Goal: Complete application form

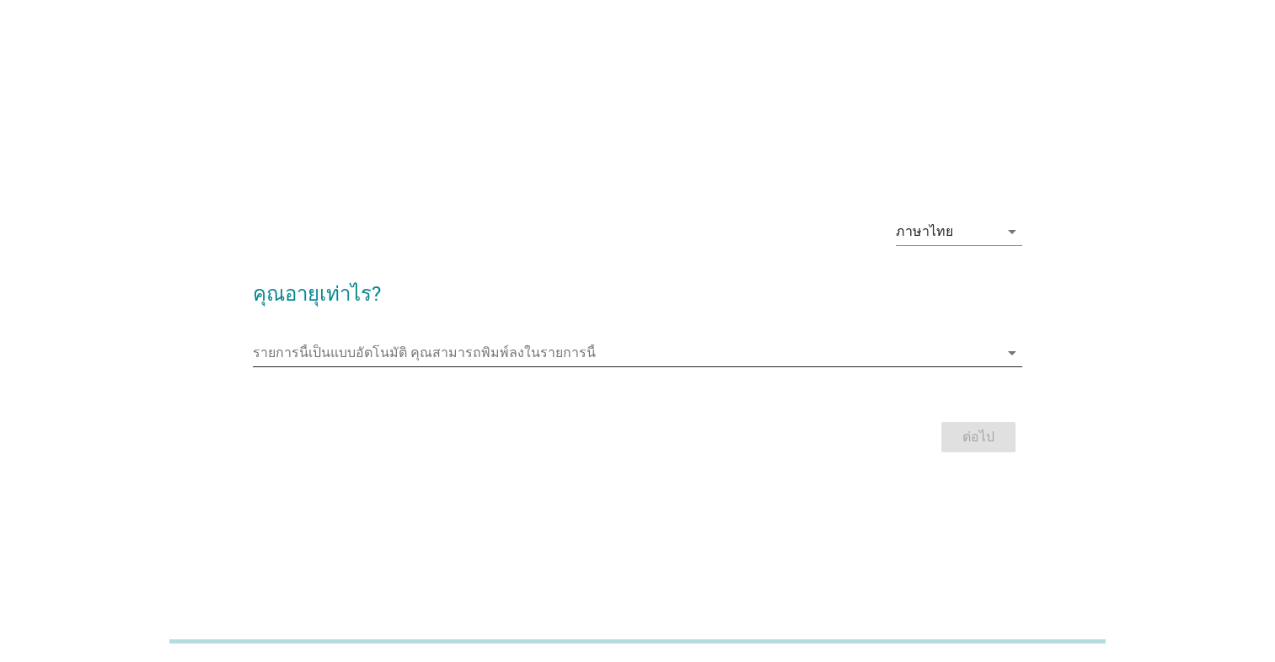
click at [596, 350] on input "รายการนี้เป็นแบบอัตโนมัติ คุณสามารถพิมพ์ลงในรายการนี้" at bounding box center [626, 353] width 746 height 27
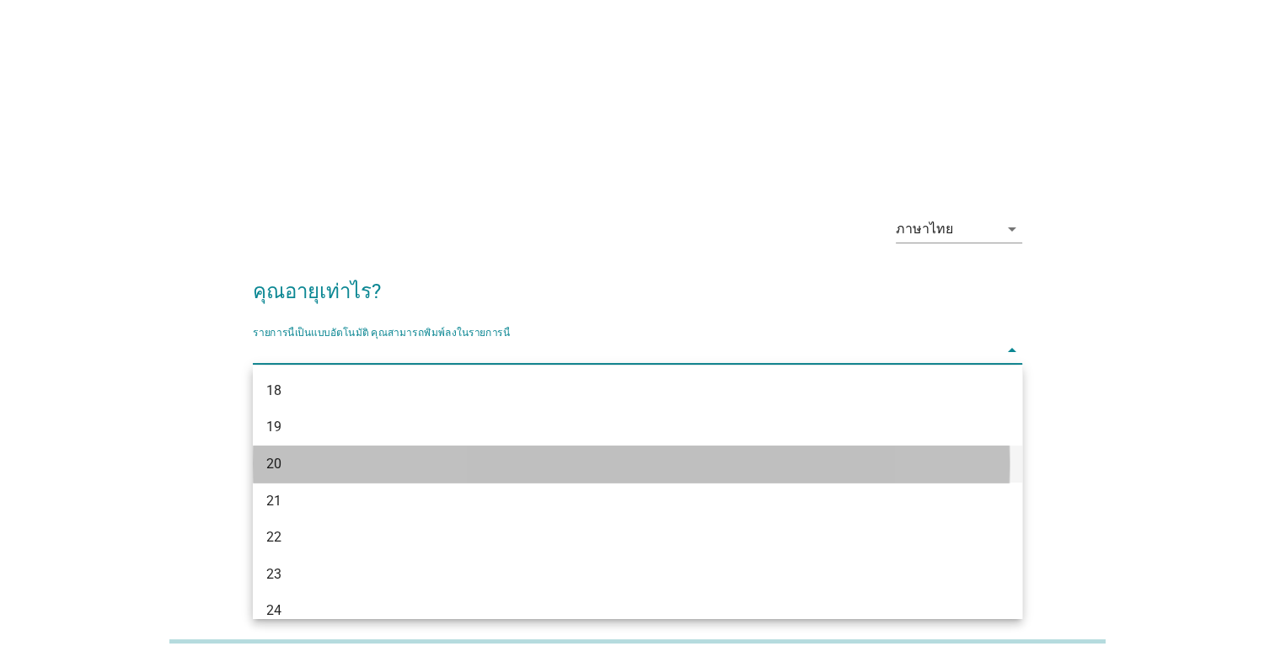
click at [304, 467] on div "20" at bounding box center [606, 464] width 681 height 20
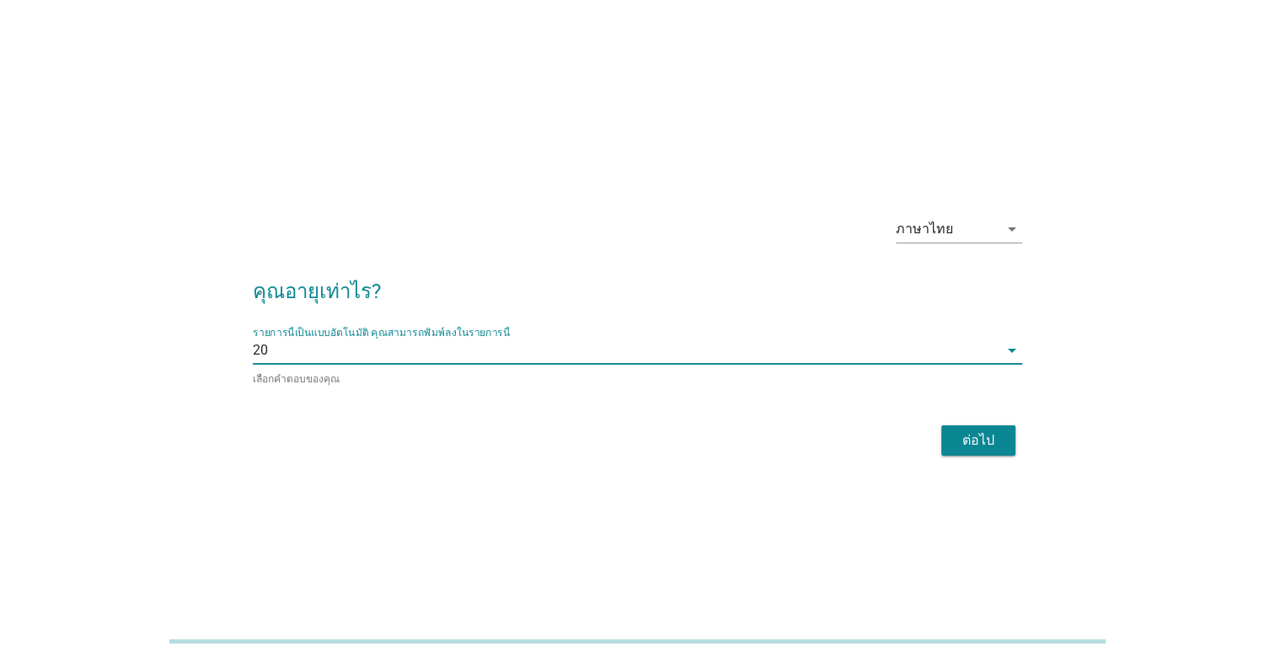
click at [1011, 447] on button "ต่อไป" at bounding box center [978, 440] width 74 height 30
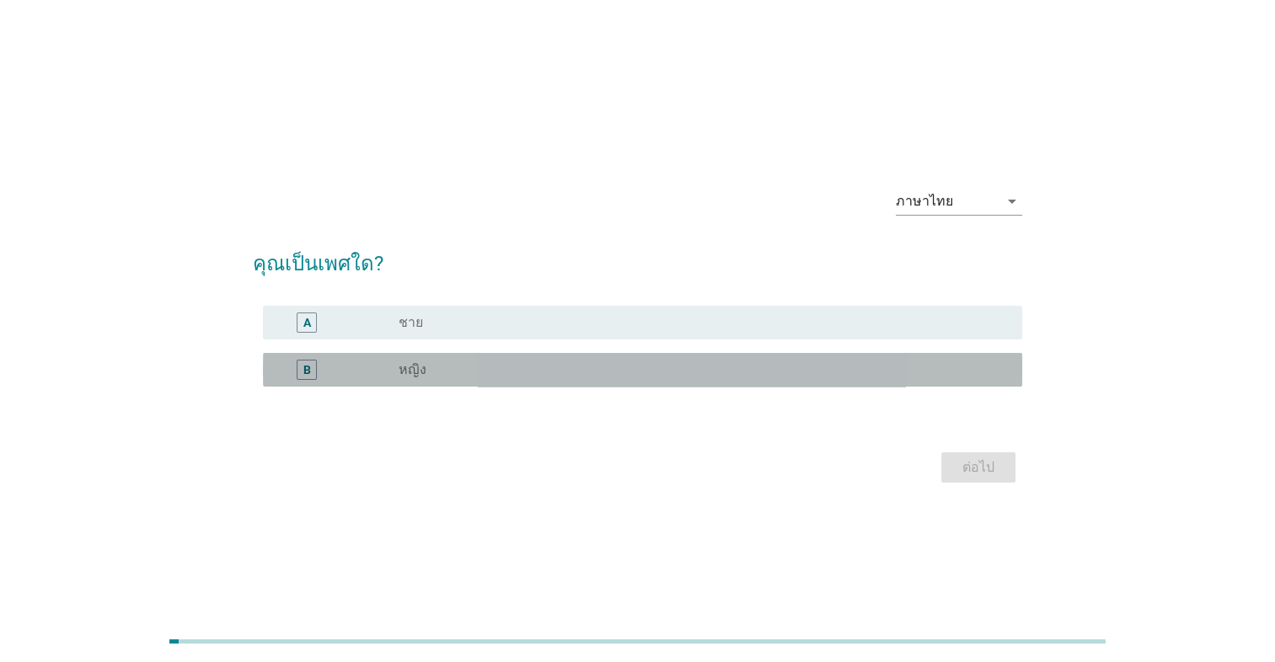
click at [409, 366] on label "หญิง" at bounding box center [413, 369] width 28 height 17
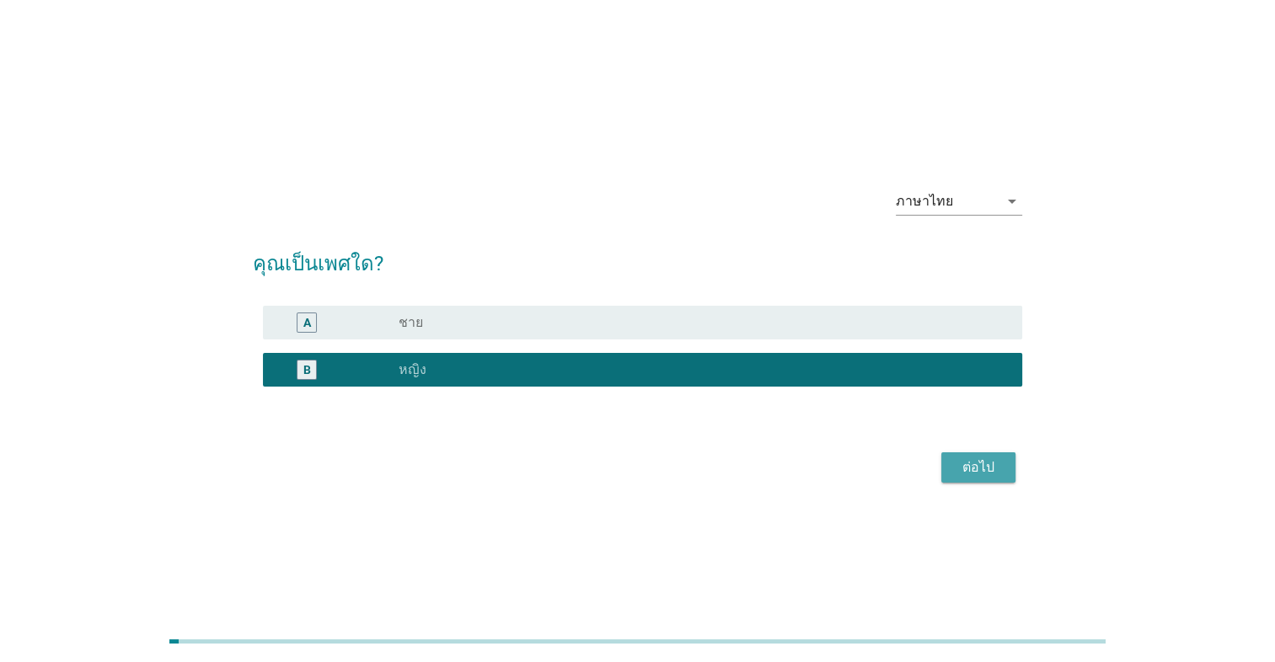
click at [992, 467] on div "ต่อไป" at bounding box center [978, 467] width 47 height 20
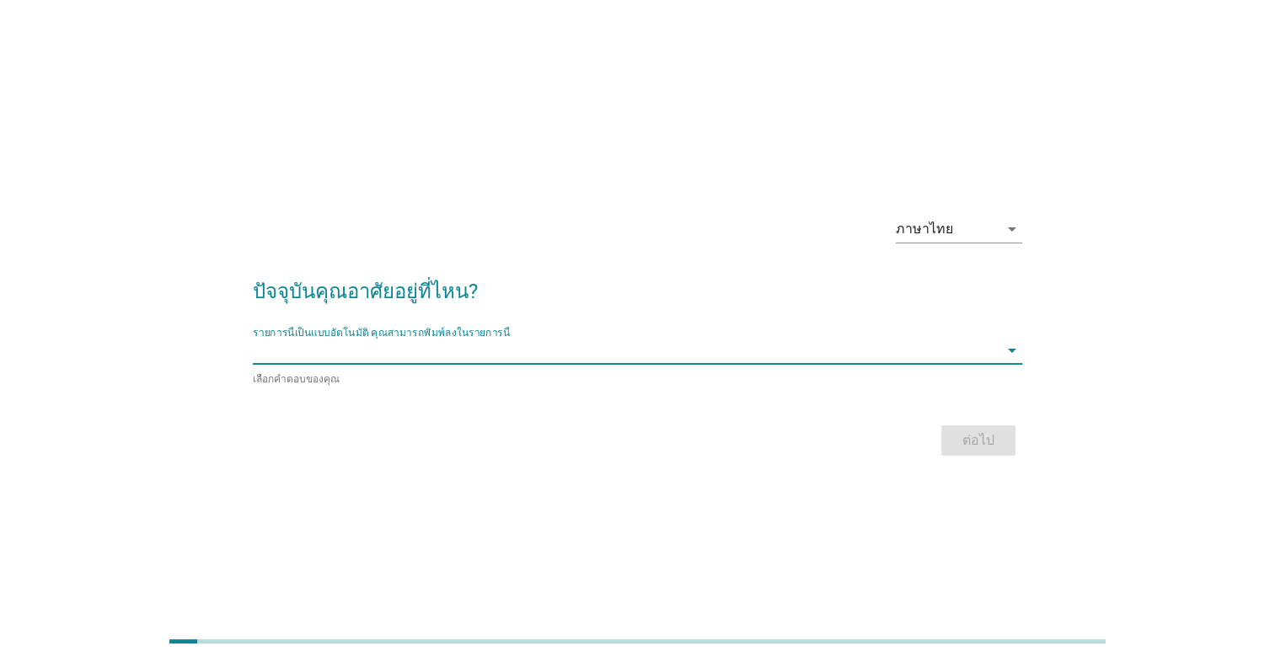
click at [590, 342] on input "รายการนี้เป็นแบบอัตโนมัติ คุณสามารถพิมพ์ลงในรายการนี้" at bounding box center [626, 350] width 746 height 27
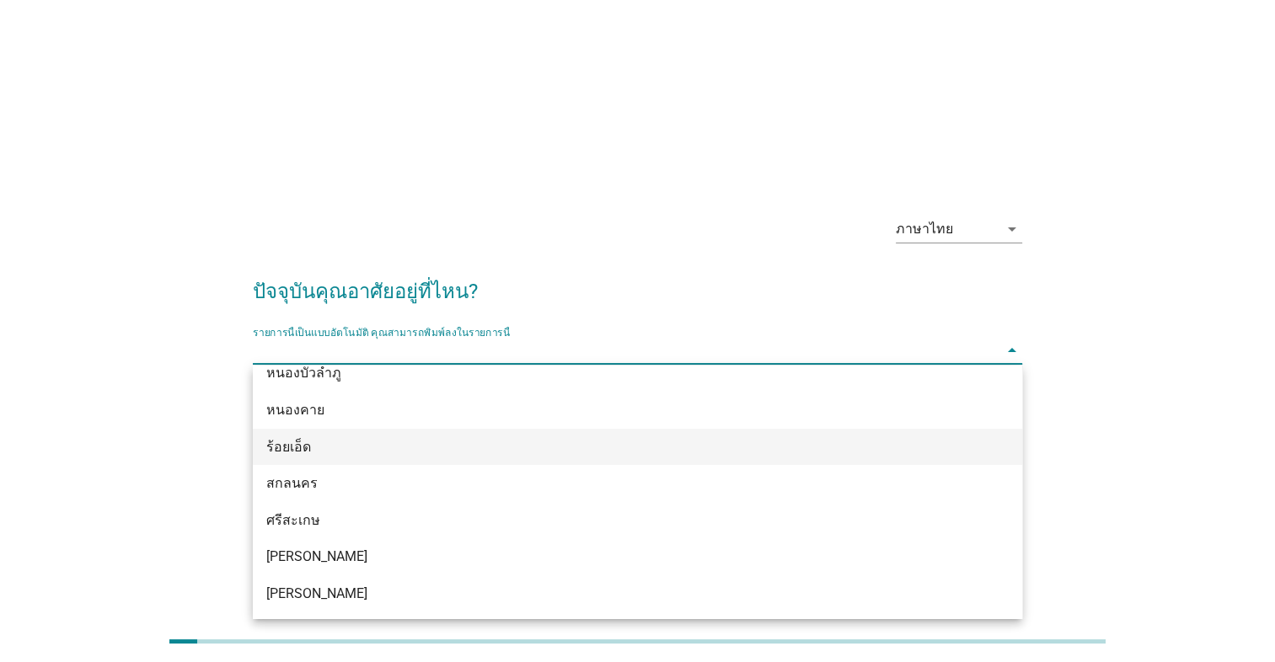
scroll to position [843, 0]
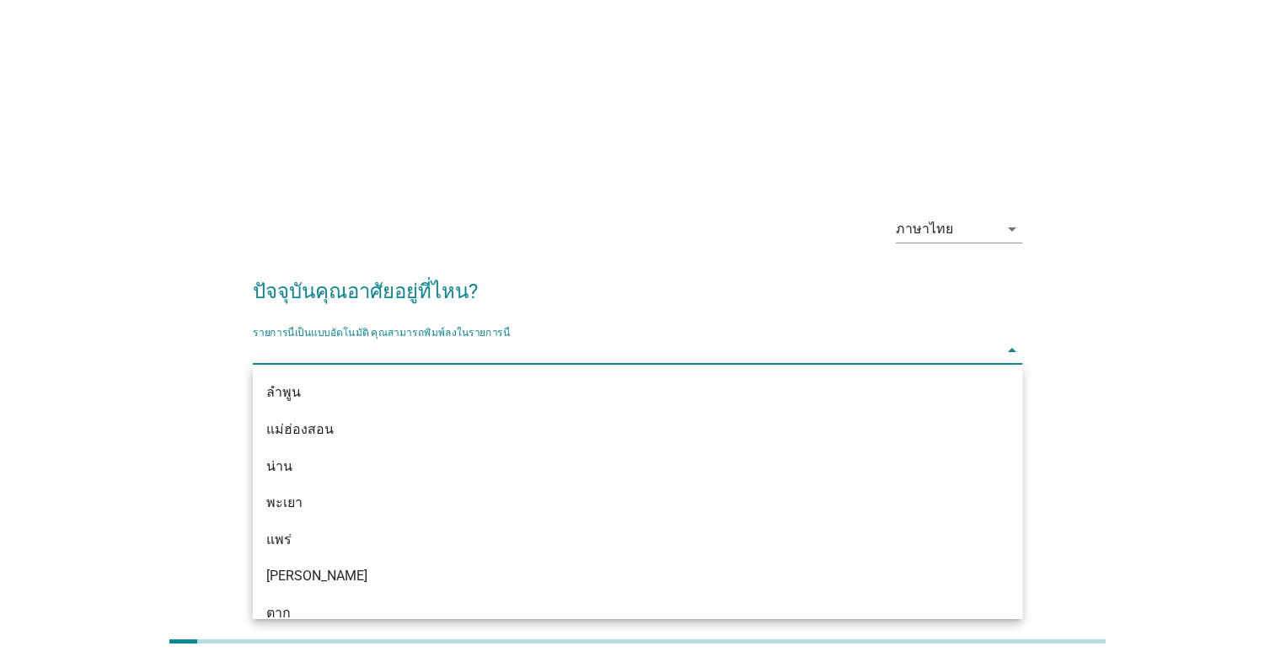
type input "v"
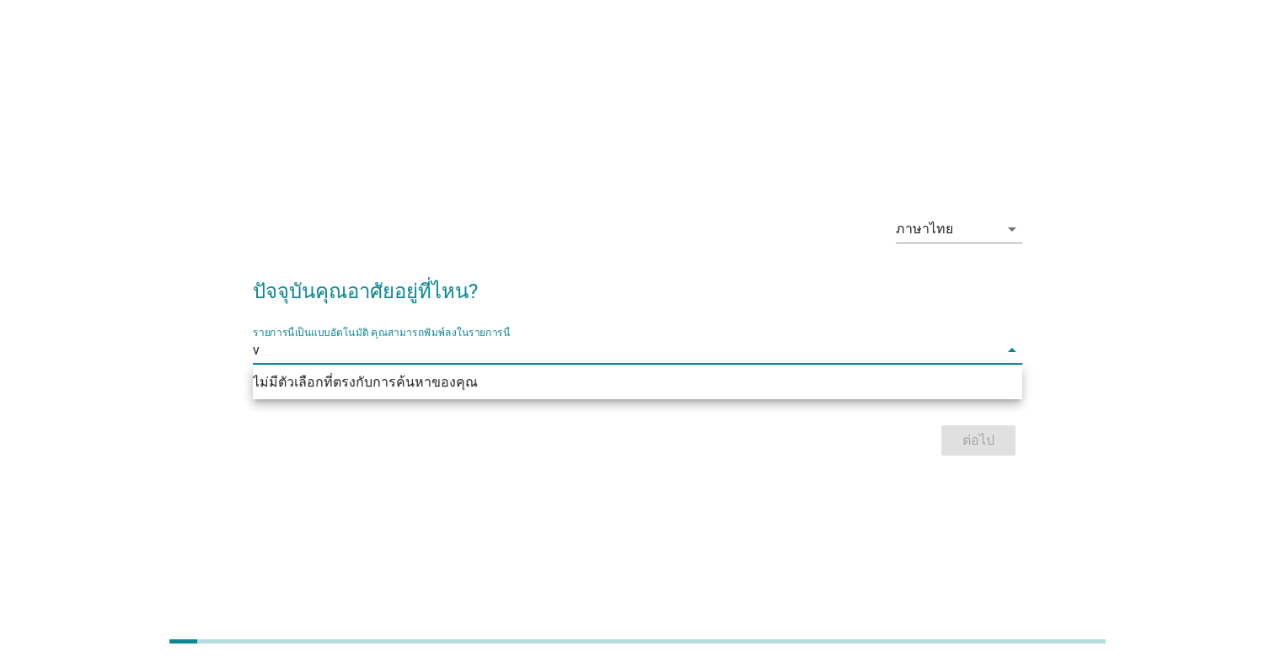
scroll to position [0, 0]
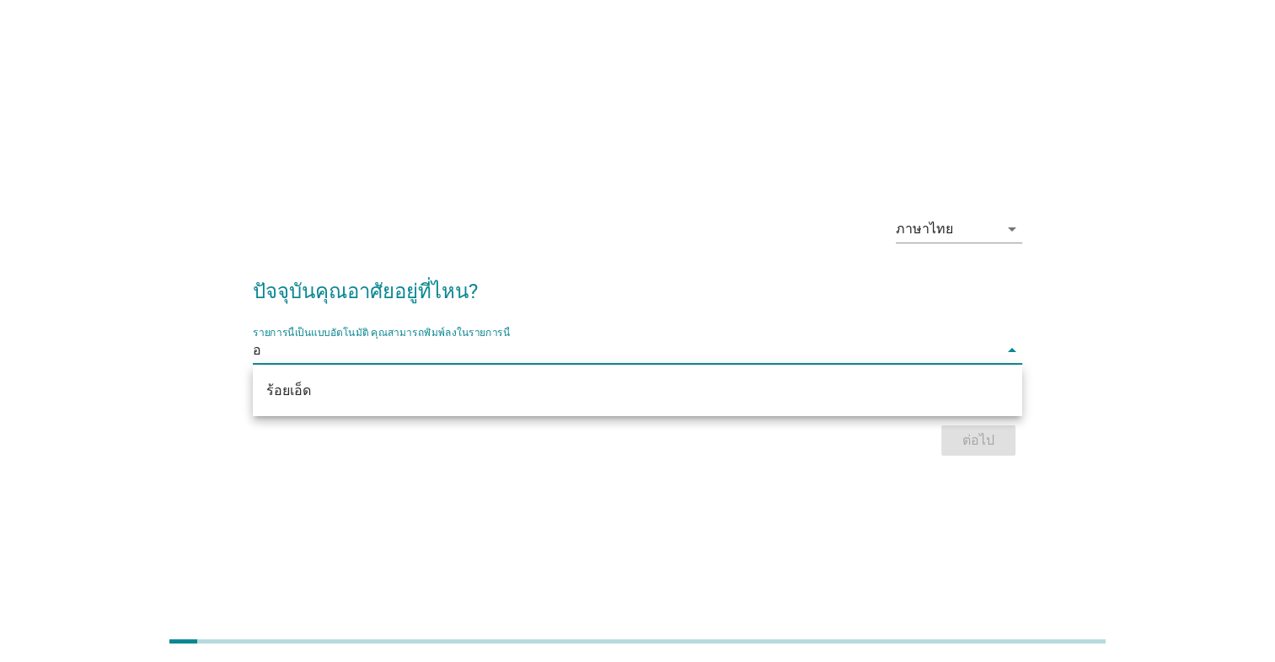
type input "้"
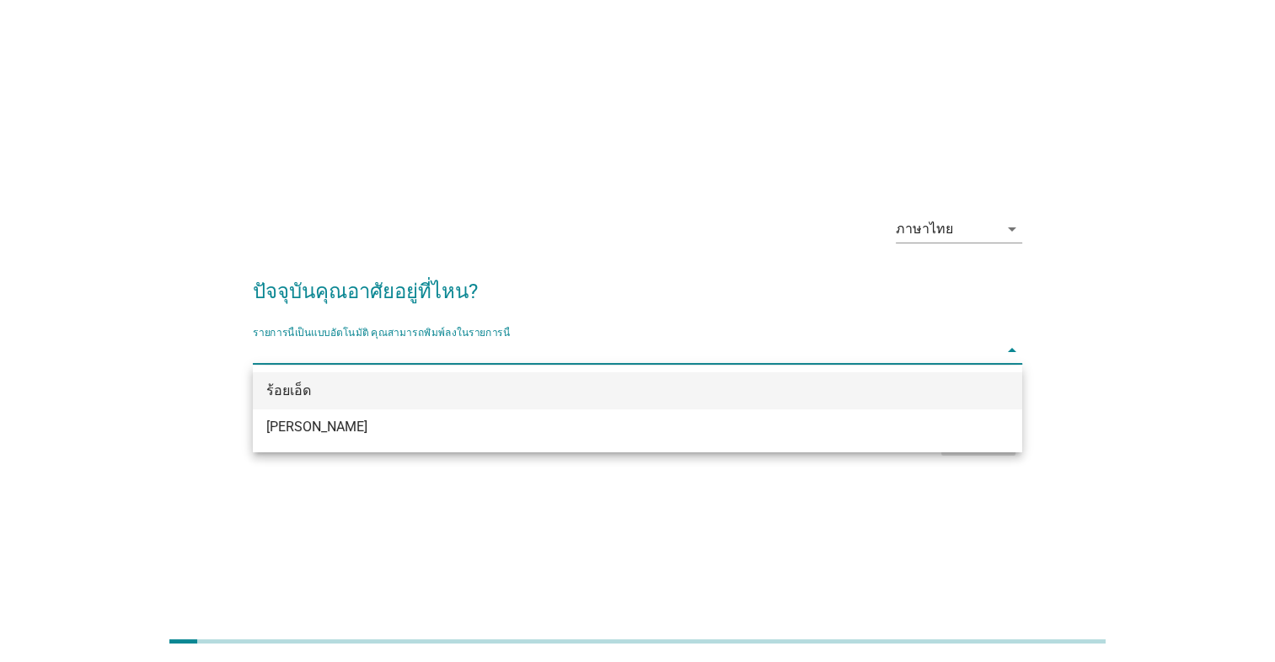
scroll to position [40, 0]
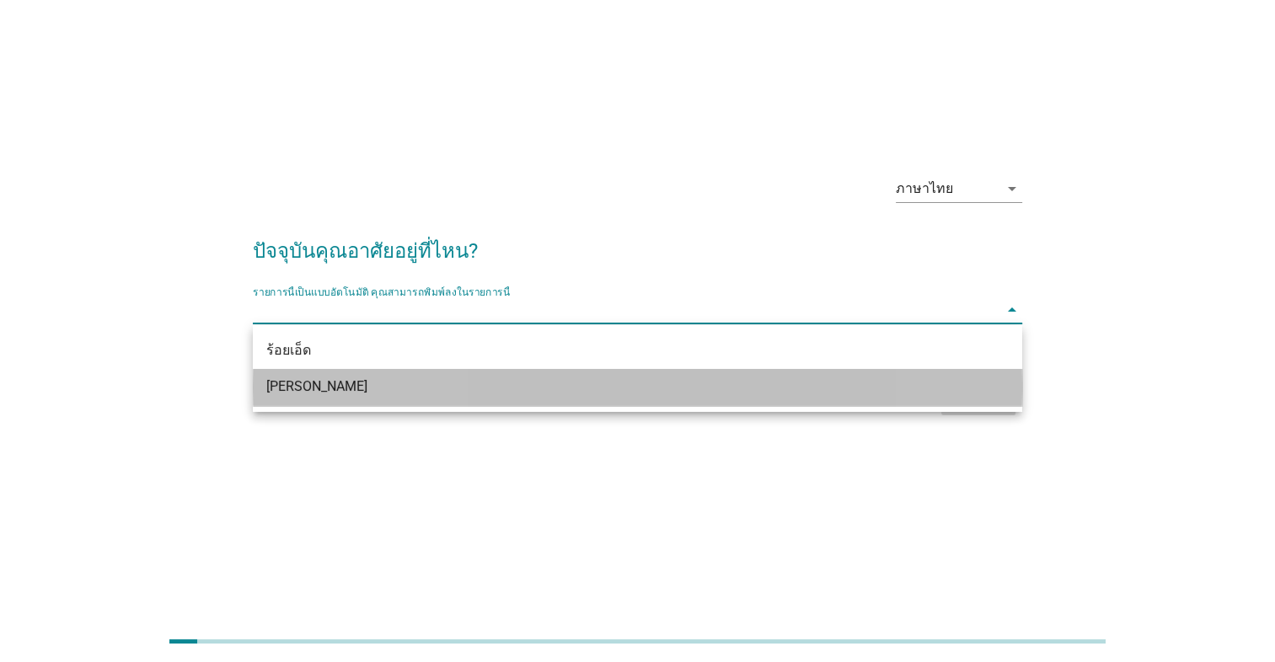
click at [334, 382] on div "[PERSON_NAME]" at bounding box center [606, 387] width 681 height 20
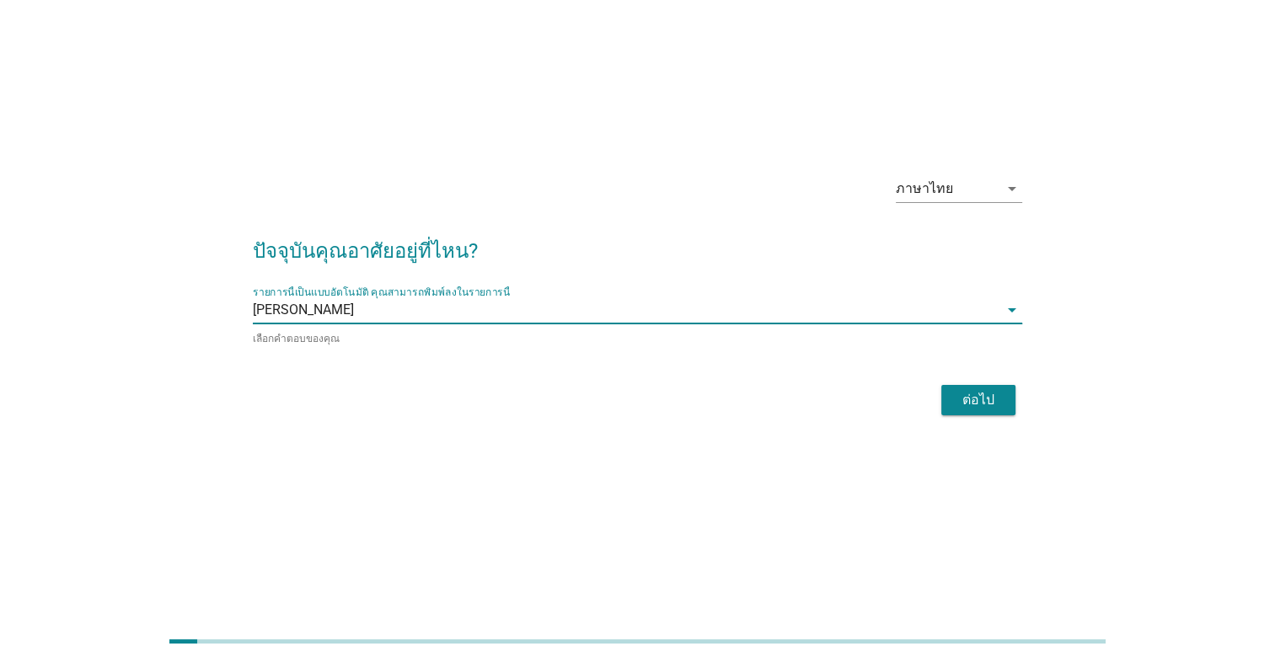
click at [356, 314] on input "รายการนี้เป็นแบบอัตโนมัติ คุณสามารถพิมพ์ลงในรายการนี้" at bounding box center [676, 310] width 645 height 27
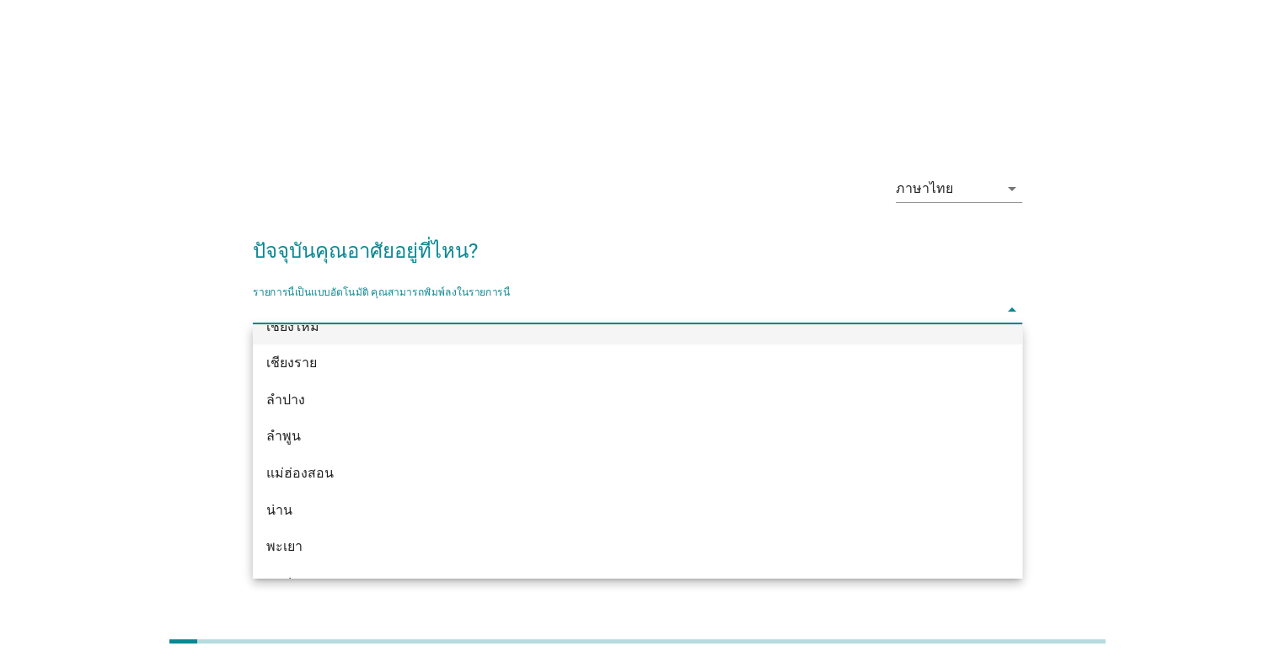
scroll to position [590, 0]
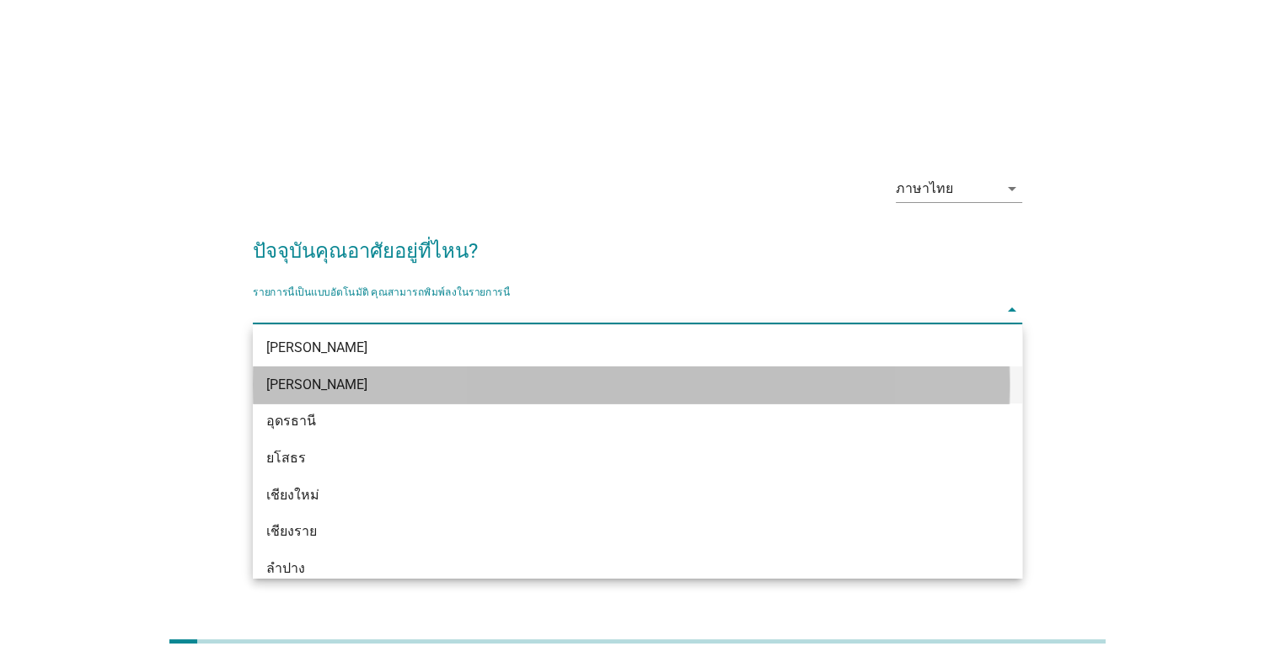
click at [317, 391] on div "[PERSON_NAME]" at bounding box center [606, 385] width 681 height 20
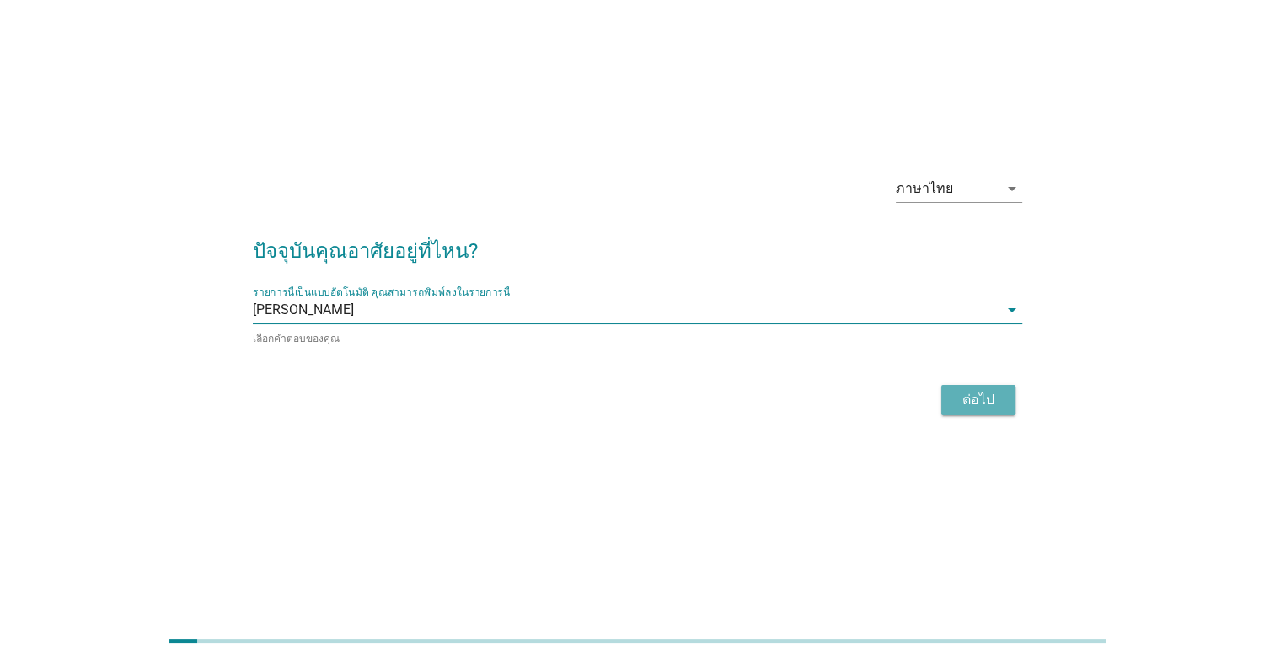
drag, startPoint x: 972, startPoint y: 402, endPoint x: 959, endPoint y: 411, distance: 16.4
click at [971, 404] on div "ต่อไป" at bounding box center [978, 400] width 47 height 20
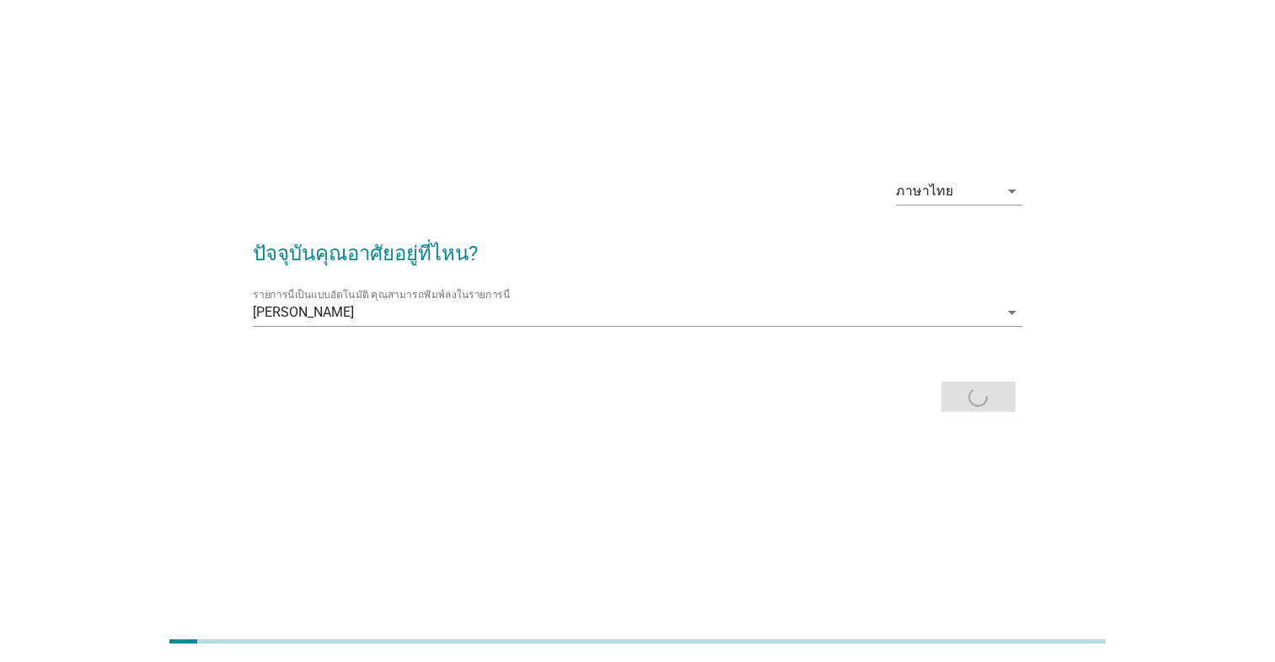
scroll to position [0, 0]
